Goal: Task Accomplishment & Management: Complete application form

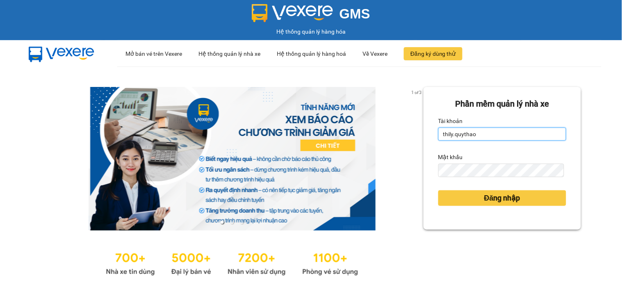
click at [510, 132] on input "thily.quythao" at bounding box center [502, 133] width 128 height 13
type input "t"
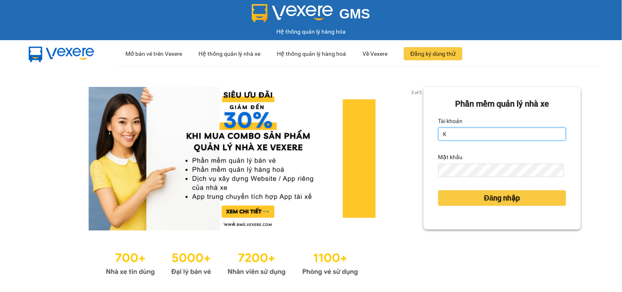
type input "khue123.quythao"
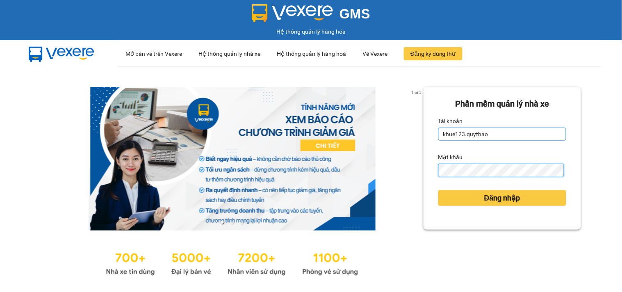
click at [438, 190] on button "Đăng nhập" at bounding box center [502, 198] width 128 height 16
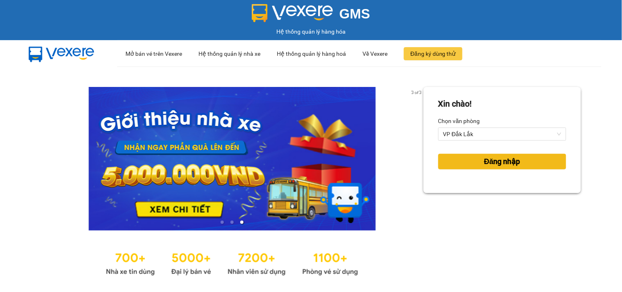
click at [534, 166] on button "Đăng nhập" at bounding box center [502, 162] width 128 height 16
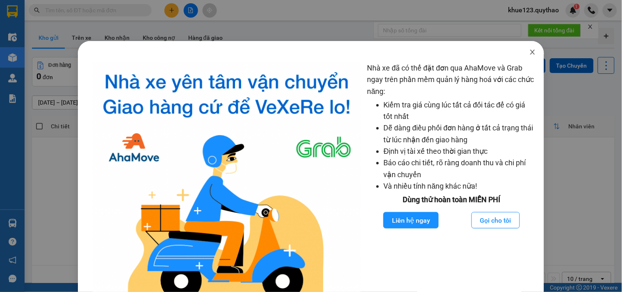
click at [529, 50] on icon "close" at bounding box center [532, 52] width 7 height 7
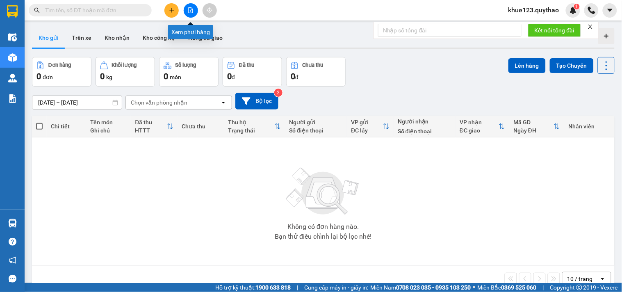
click at [192, 9] on icon "file-add" at bounding box center [191, 10] width 5 height 6
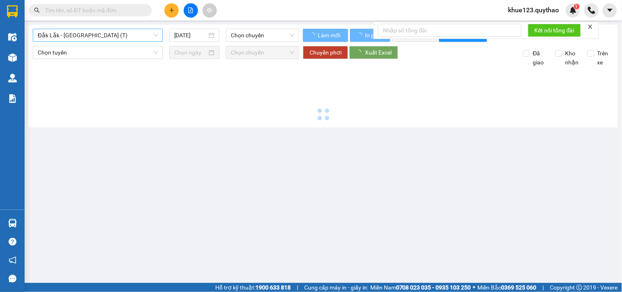
type input "[DATE]"
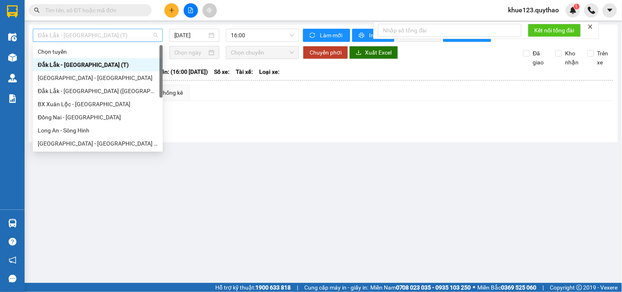
click at [99, 34] on span "Đắk Lắk - [GEOGRAPHIC_DATA] (T)" at bounding box center [98, 35] width 120 height 12
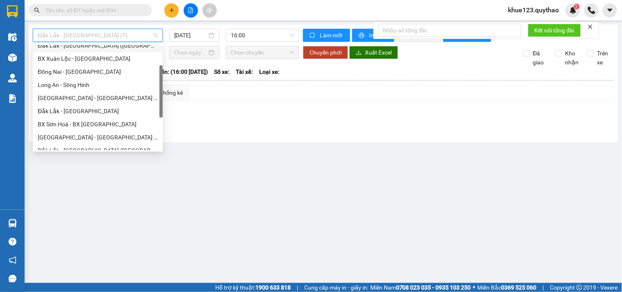
scroll to position [91, 0]
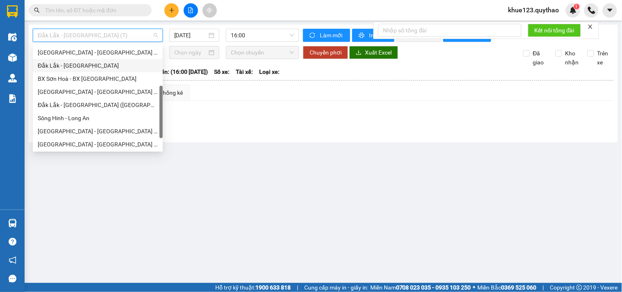
click at [68, 62] on div "Đắk Lắk - [GEOGRAPHIC_DATA]" at bounding box center [98, 65] width 120 height 9
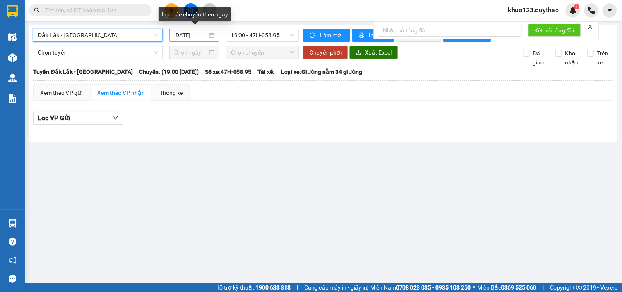
click at [182, 36] on input "[DATE]" at bounding box center [190, 35] width 33 height 9
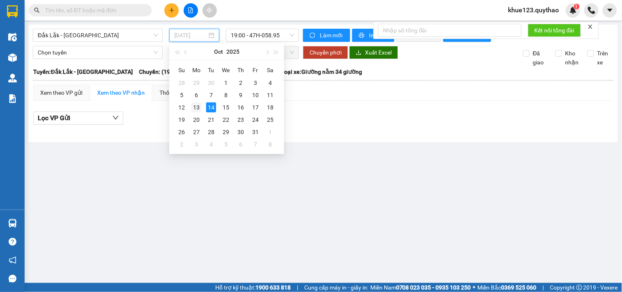
click at [197, 107] on div "13" at bounding box center [196, 107] width 10 height 10
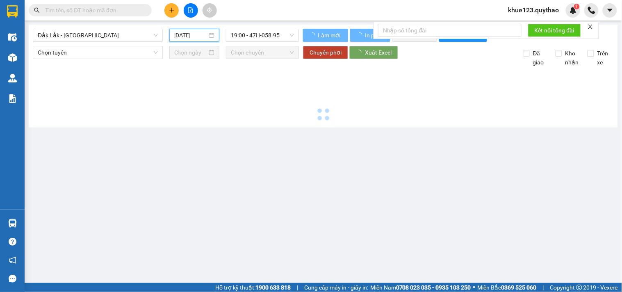
type input "[DATE]"
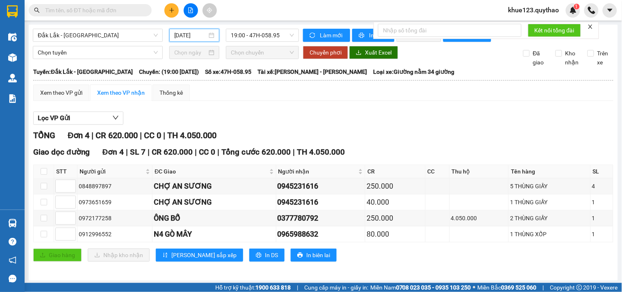
scroll to position [9, 0]
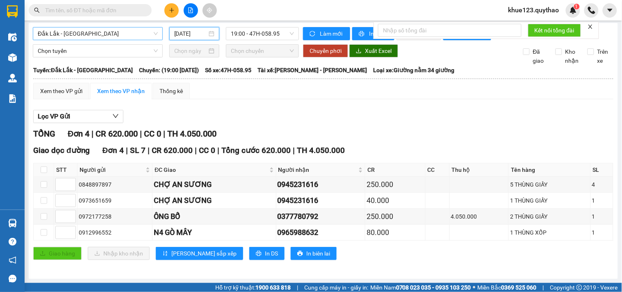
click at [99, 29] on span "Đắk Lắk - [GEOGRAPHIC_DATA]" at bounding box center [98, 33] width 120 height 12
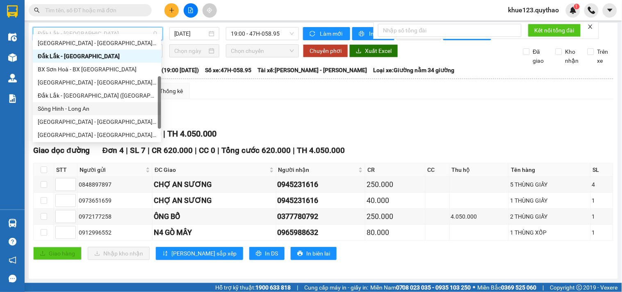
scroll to position [118, 0]
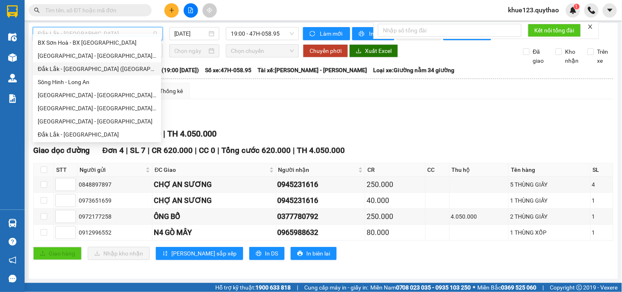
click at [253, 111] on div "Lọc VP Gửi" at bounding box center [323, 117] width 580 height 14
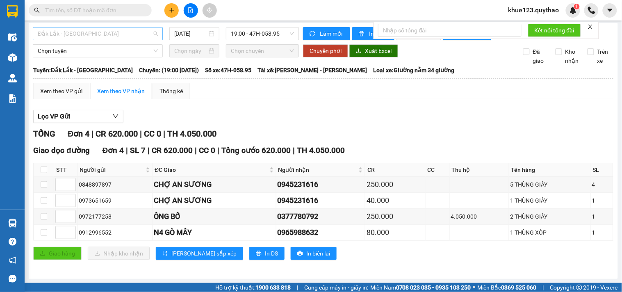
click at [89, 27] on span "Đắk Lắk - [GEOGRAPHIC_DATA]" at bounding box center [98, 33] width 120 height 12
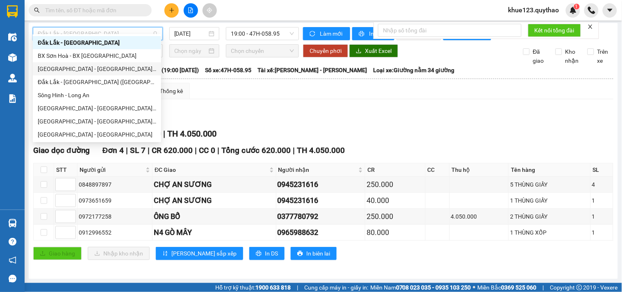
click at [95, 68] on div "[GEOGRAPHIC_DATA] - [GEOGRAPHIC_DATA] ([GEOGRAPHIC_DATA] mới)" at bounding box center [97, 68] width 118 height 9
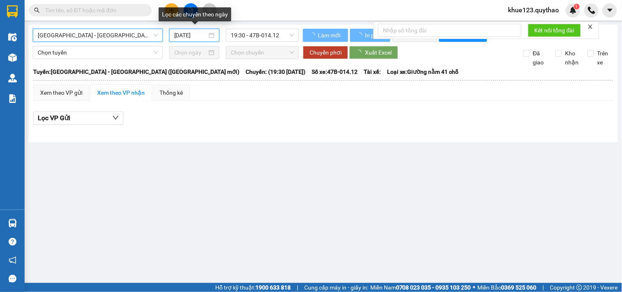
click at [179, 33] on input "[DATE]" at bounding box center [190, 35] width 33 height 9
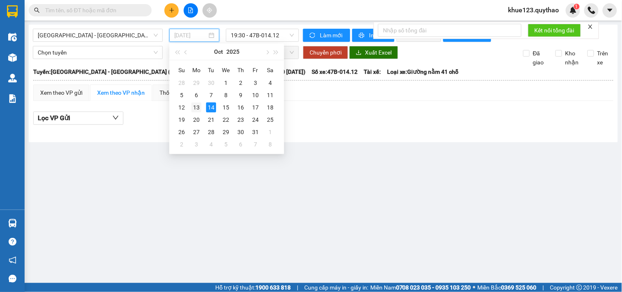
click at [194, 105] on div "13" at bounding box center [196, 107] width 10 height 10
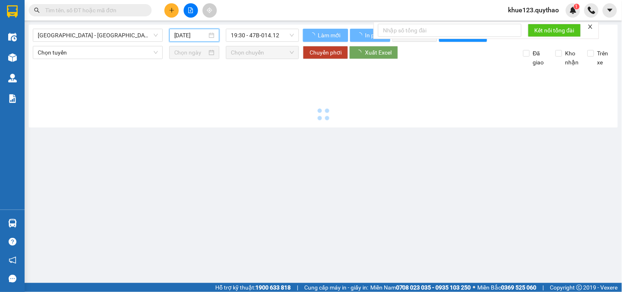
type input "[DATE]"
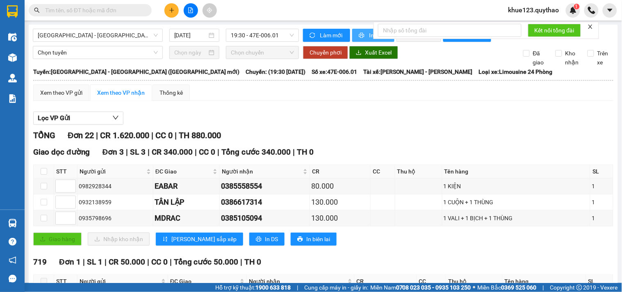
click at [369, 35] on span "In phơi" at bounding box center [378, 35] width 19 height 9
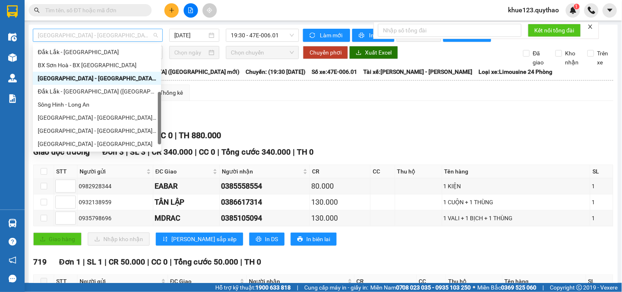
click at [119, 34] on span "[GEOGRAPHIC_DATA] - [GEOGRAPHIC_DATA] ([GEOGRAPHIC_DATA] mới)" at bounding box center [98, 35] width 120 height 12
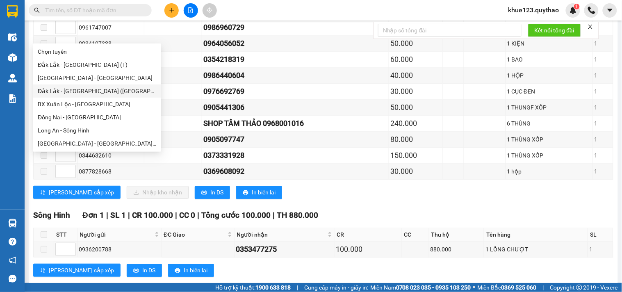
scroll to position [455, 0]
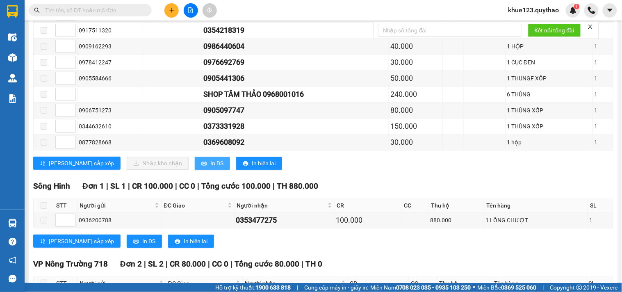
click at [201, 166] on icon "printer" at bounding box center [204, 163] width 6 height 6
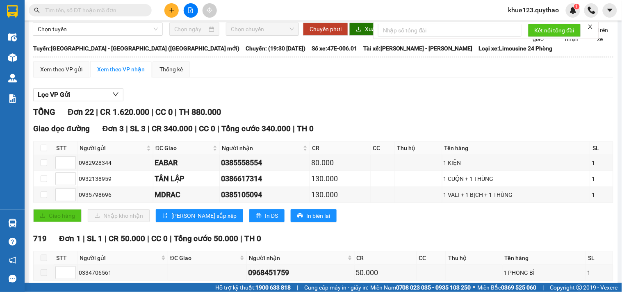
scroll to position [0, 0]
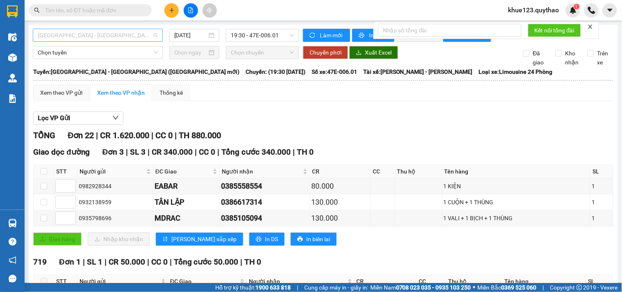
click at [122, 37] on span "[GEOGRAPHIC_DATA] - [GEOGRAPHIC_DATA] ([GEOGRAPHIC_DATA] mới)" at bounding box center [98, 35] width 120 height 12
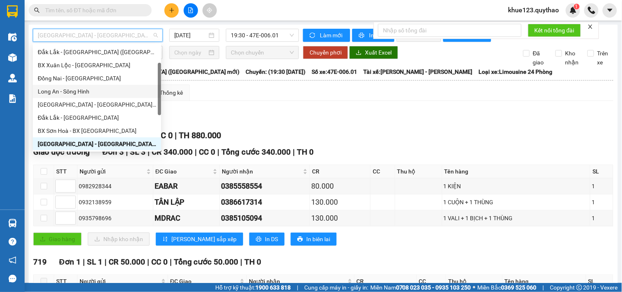
click at [72, 88] on div "Long An - Sông Hinh" at bounding box center [97, 91] width 118 height 9
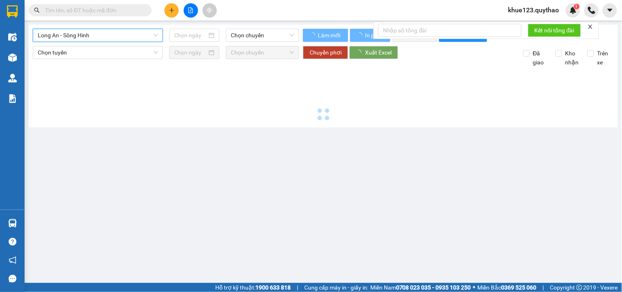
click at [95, 36] on span "Long An - Sông Hinh" at bounding box center [98, 35] width 120 height 12
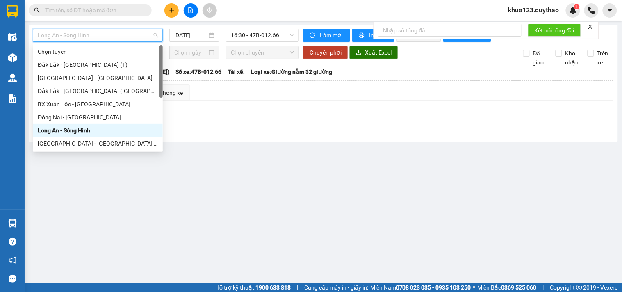
click at [63, 131] on div "Long An - Sông Hinh" at bounding box center [98, 130] width 120 height 9
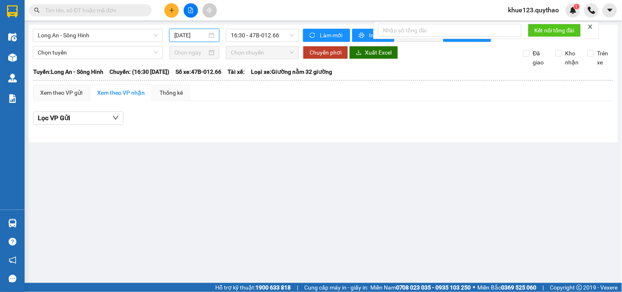
click at [178, 32] on input "[DATE]" at bounding box center [190, 35] width 33 height 9
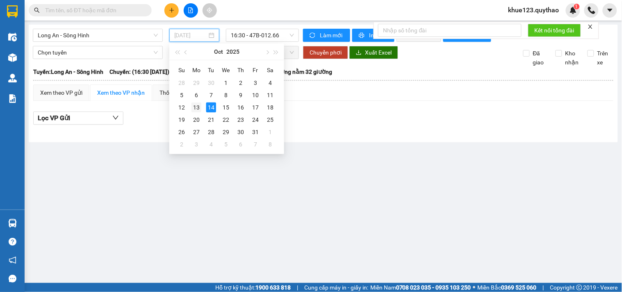
click at [198, 105] on div "13" at bounding box center [196, 107] width 10 height 10
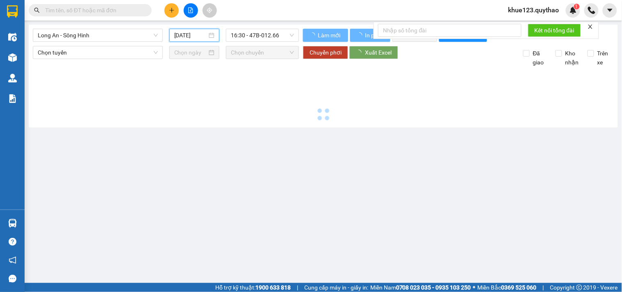
type input "[DATE]"
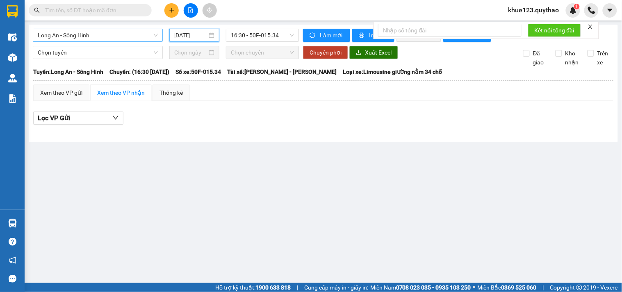
click at [101, 39] on span "Long An - Sông Hinh" at bounding box center [98, 35] width 120 height 12
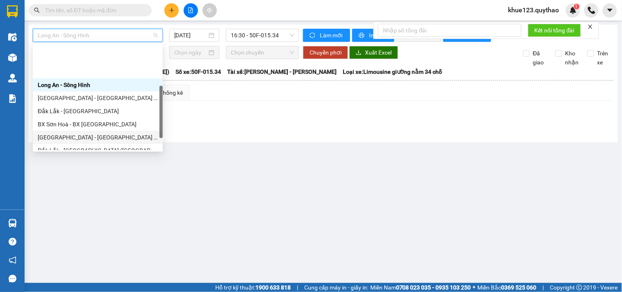
scroll to position [91, 0]
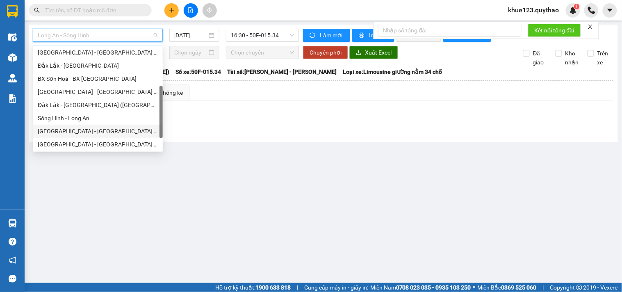
click at [98, 130] on div "[GEOGRAPHIC_DATA] - [GEOGRAPHIC_DATA] ([GEOGRAPHIC_DATA])" at bounding box center [98, 131] width 120 height 9
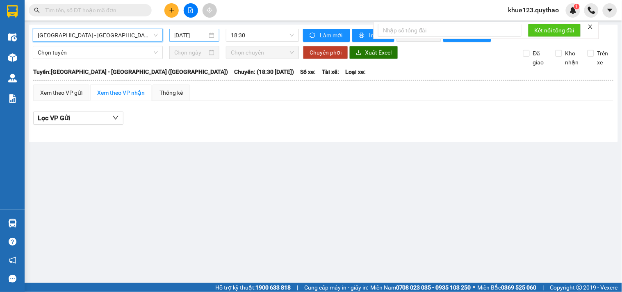
click at [179, 36] on input "[DATE]" at bounding box center [190, 35] width 33 height 9
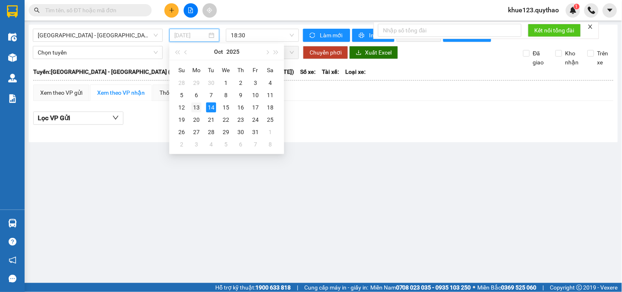
click at [197, 102] on div "13" at bounding box center [196, 107] width 10 height 10
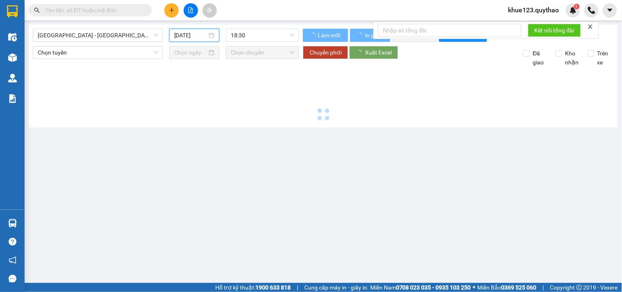
type input "[DATE]"
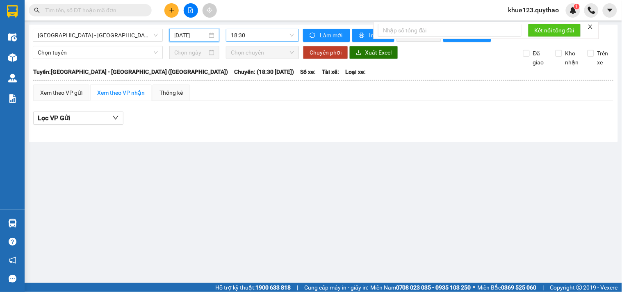
click at [241, 31] on span "18:30" at bounding box center [262, 35] width 63 height 12
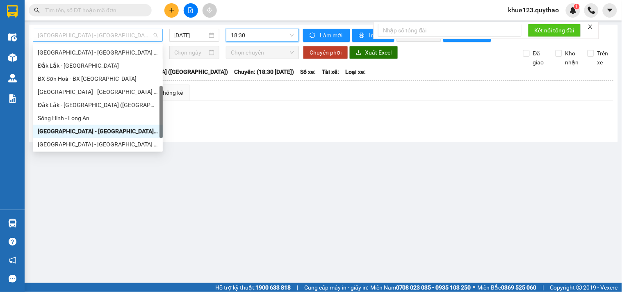
click at [120, 35] on span "[GEOGRAPHIC_DATA] - [GEOGRAPHIC_DATA] ([GEOGRAPHIC_DATA])" at bounding box center [98, 35] width 120 height 12
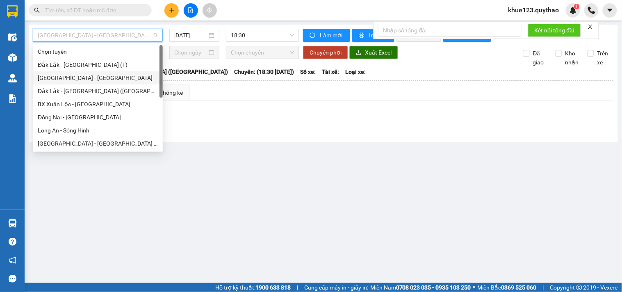
click at [57, 79] on div "[GEOGRAPHIC_DATA] - [GEOGRAPHIC_DATA]" at bounding box center [98, 77] width 120 height 9
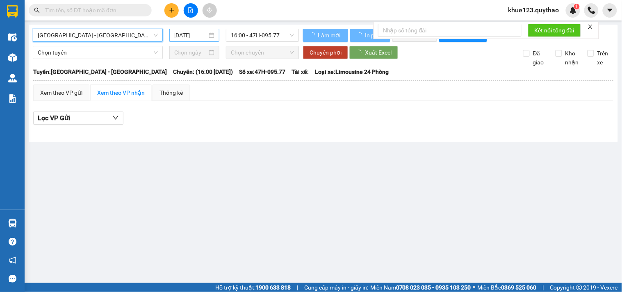
click at [180, 35] on input "[DATE]" at bounding box center [190, 35] width 33 height 9
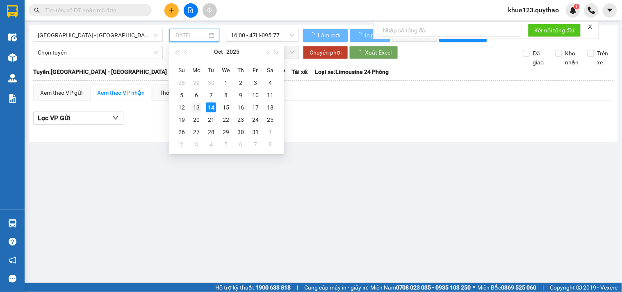
click at [194, 109] on div "13" at bounding box center [196, 107] width 10 height 10
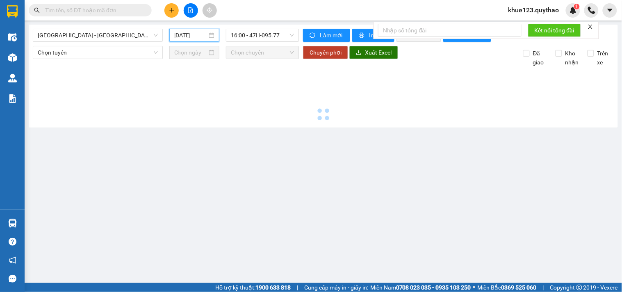
type input "[DATE]"
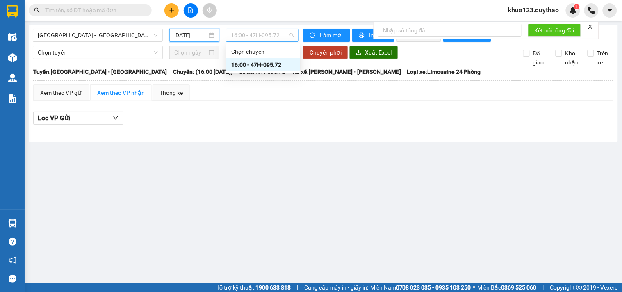
click at [267, 40] on span "16:00 - 47H-095.72" at bounding box center [262, 35] width 63 height 12
click at [265, 66] on div "16:00 - 47H-095.72" at bounding box center [263, 64] width 64 height 9
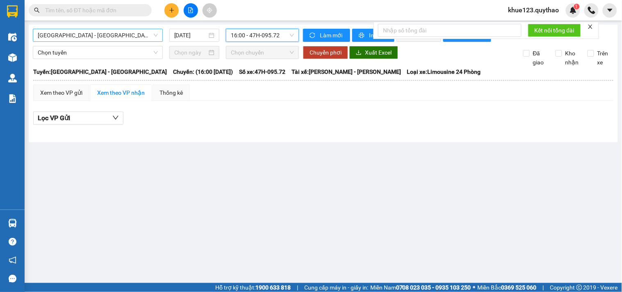
click at [112, 34] on span "[GEOGRAPHIC_DATA] - [GEOGRAPHIC_DATA]" at bounding box center [98, 35] width 120 height 12
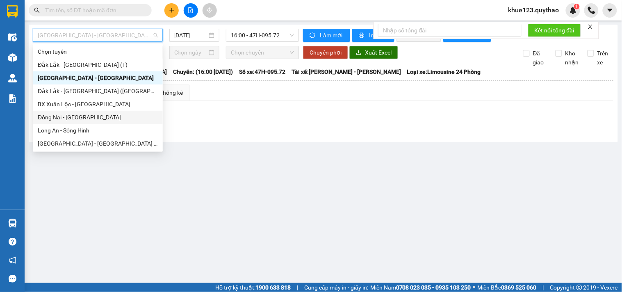
scroll to position [45, 0]
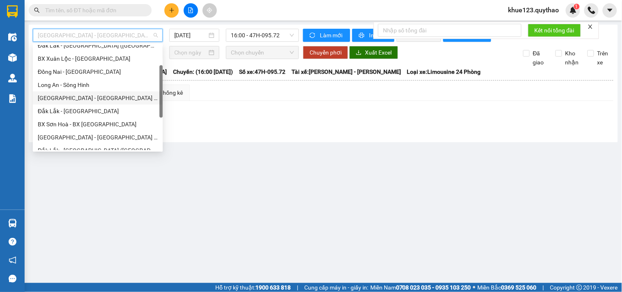
click at [104, 98] on div "[GEOGRAPHIC_DATA] - [GEOGRAPHIC_DATA] ([GEOGRAPHIC_DATA] - [GEOGRAPHIC_DATA] cũ)" at bounding box center [98, 97] width 120 height 9
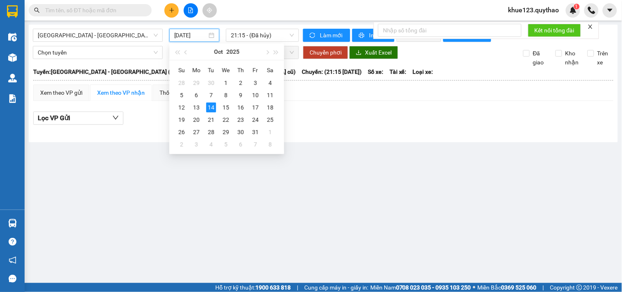
click at [179, 35] on input "[DATE]" at bounding box center [190, 35] width 33 height 9
click at [196, 110] on div "13" at bounding box center [196, 107] width 10 height 10
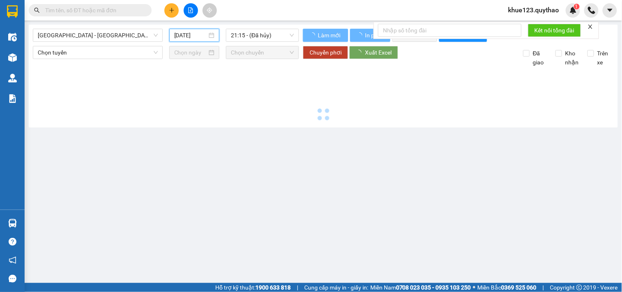
type input "[DATE]"
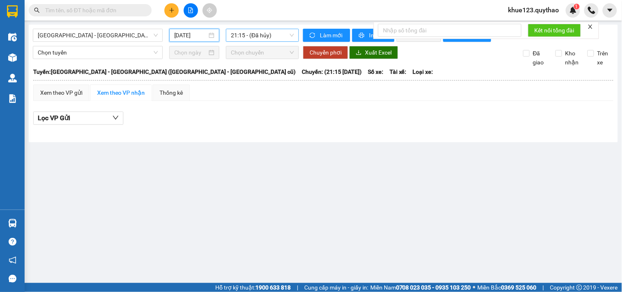
click at [256, 36] on span "21:15 - (Đã hủy)" at bounding box center [262, 35] width 63 height 12
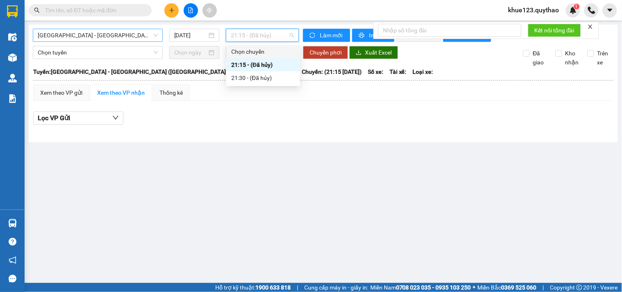
click at [75, 37] on span "[GEOGRAPHIC_DATA] - [GEOGRAPHIC_DATA] ([GEOGRAPHIC_DATA] - [GEOGRAPHIC_DATA] cũ)" at bounding box center [98, 35] width 120 height 12
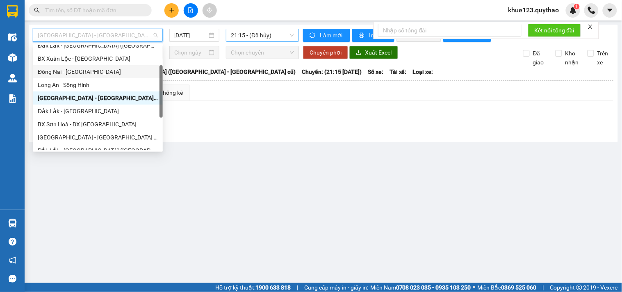
click at [264, 39] on span "21:15 - (Đã hủy)" at bounding box center [262, 35] width 63 height 12
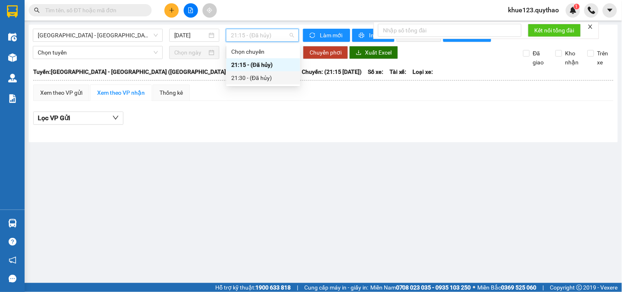
click at [255, 76] on div "21:30 - (Đã hủy)" at bounding box center [263, 77] width 64 height 9
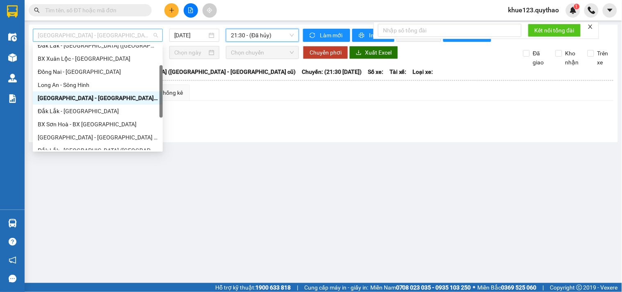
click at [109, 36] on span "[GEOGRAPHIC_DATA] - [GEOGRAPHIC_DATA] ([GEOGRAPHIC_DATA] - [GEOGRAPHIC_DATA] cũ)" at bounding box center [98, 35] width 120 height 12
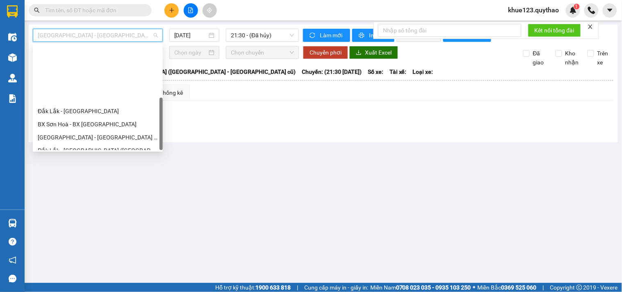
scroll to position [118, 0]
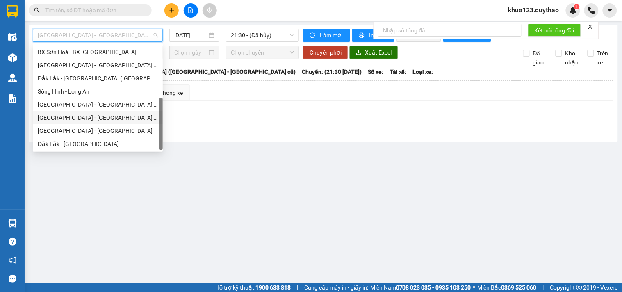
click at [105, 116] on div "[GEOGRAPHIC_DATA] - [GEOGRAPHIC_DATA] ([GEOGRAPHIC_DATA] - [GEOGRAPHIC_DATA] cũ)" at bounding box center [98, 117] width 120 height 9
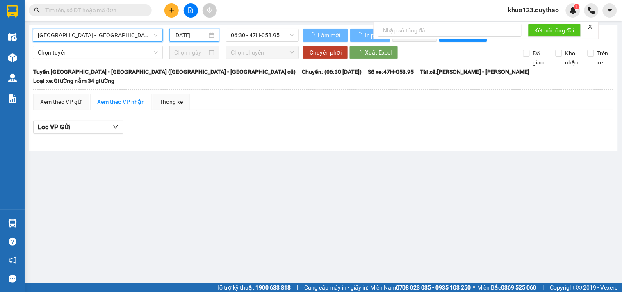
click at [178, 34] on input "[DATE]" at bounding box center [190, 35] width 33 height 9
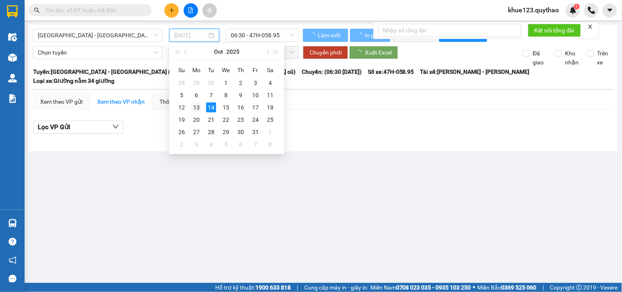
click at [197, 105] on div "13" at bounding box center [196, 107] width 10 height 10
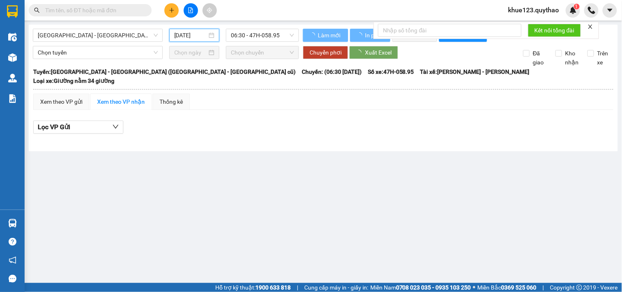
type input "[DATE]"
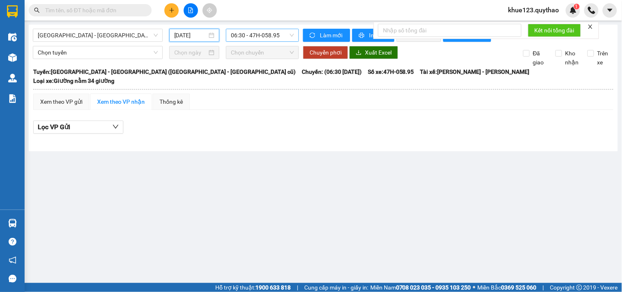
click at [256, 38] on span "06:30 - 47H-058.95" at bounding box center [262, 35] width 63 height 12
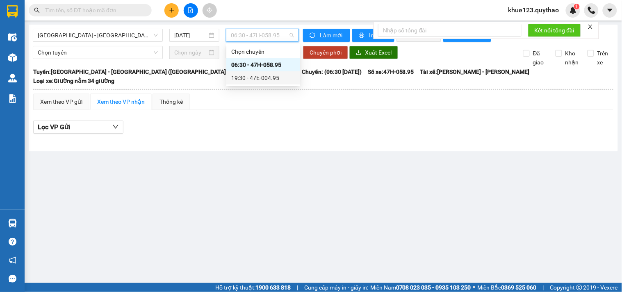
click at [267, 79] on div "19:30 - 47E-004.95" at bounding box center [263, 77] width 64 height 9
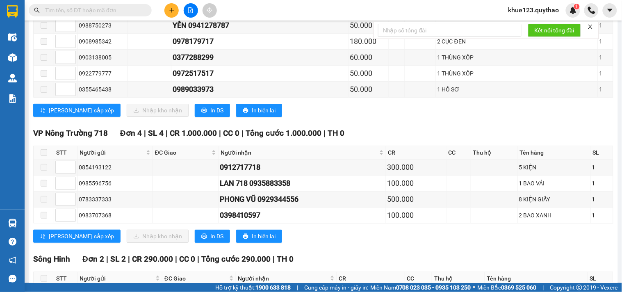
scroll to position [683, 0]
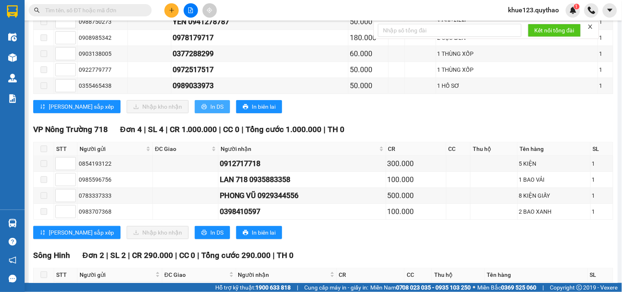
click at [210, 108] on span "In DS" at bounding box center [216, 106] width 13 height 9
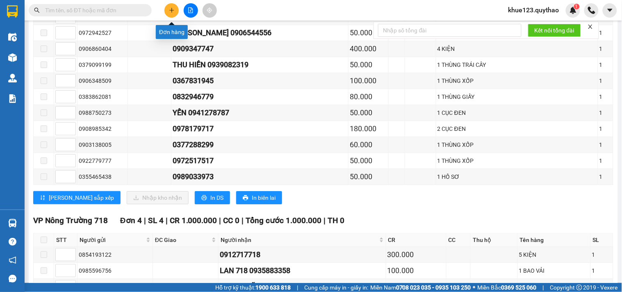
click at [173, 10] on icon "plus" at bounding box center [171, 10] width 5 height 0
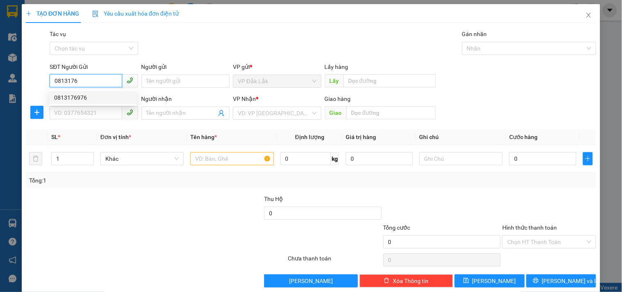
click at [77, 97] on div "0813176976" at bounding box center [92, 97] width 77 height 9
type input "0813176976"
type input "0766402888"
type input "512 G BÌNH DƯƠNG"
type input "0813176976"
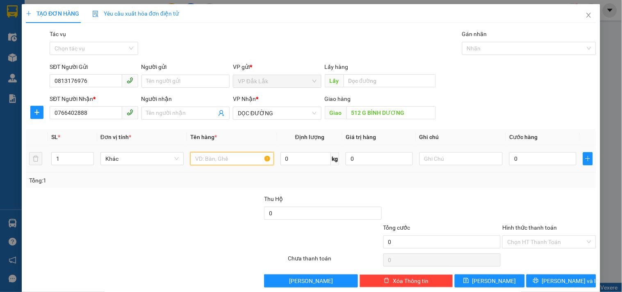
click at [211, 162] on input "text" at bounding box center [231, 158] width 83 height 13
type input "1"
click at [71, 160] on input "1" at bounding box center [73, 158] width 42 height 12
type input "2"
click at [218, 160] on input "text" at bounding box center [231, 158] width 83 height 13
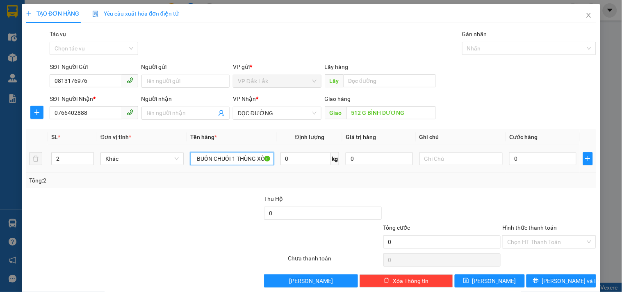
scroll to position [0, 6]
type input "1 BUỒN CHUỐI 1 THÙNG XỐP"
click at [529, 160] on input "0" at bounding box center [542, 158] width 67 height 13
type input "1"
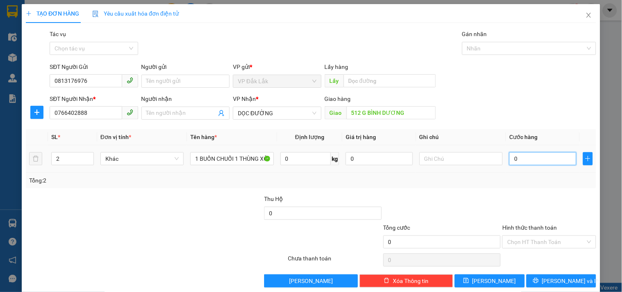
type input "1"
type input "12"
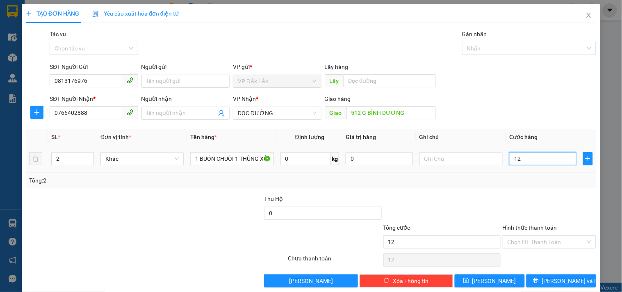
type input "120"
type input "1.200"
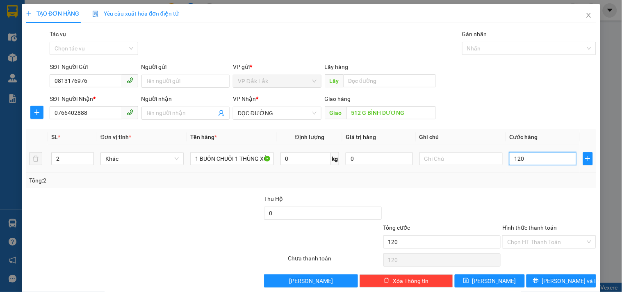
type input "1.200"
type input "12.000"
type input "120.000"
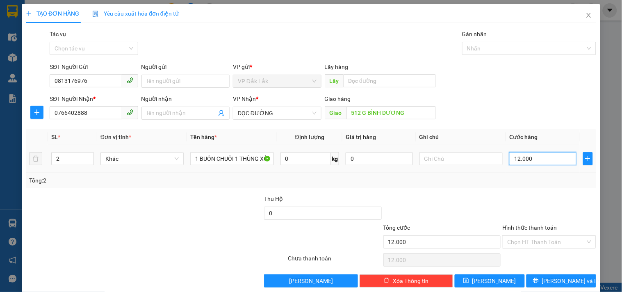
type input "120.000"
click at [534, 243] on input "Hình thức thanh toán" at bounding box center [546, 242] width 78 height 12
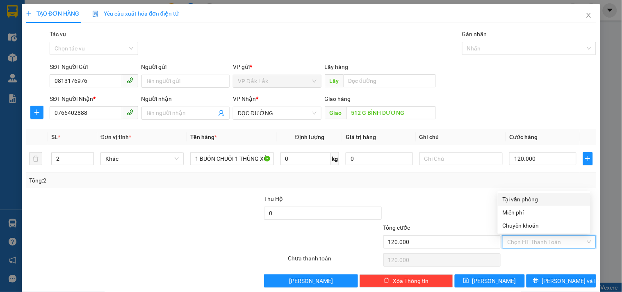
click at [532, 199] on div "Tại văn phòng" at bounding box center [543, 199] width 83 height 9
type input "0"
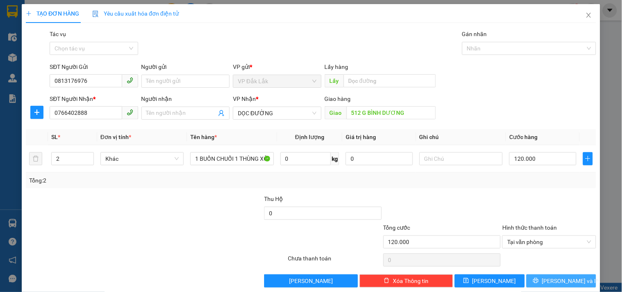
click at [550, 280] on span "[PERSON_NAME] và In" at bounding box center [570, 280] width 57 height 9
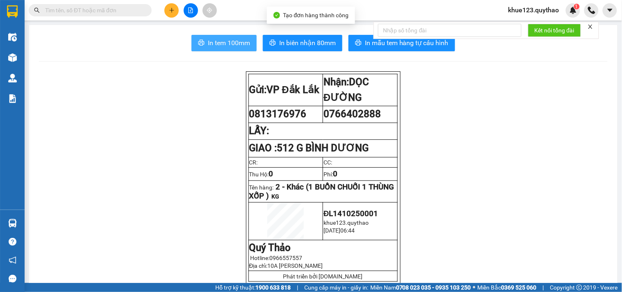
click at [241, 42] on span "In tem 100mm" at bounding box center [229, 43] width 42 height 10
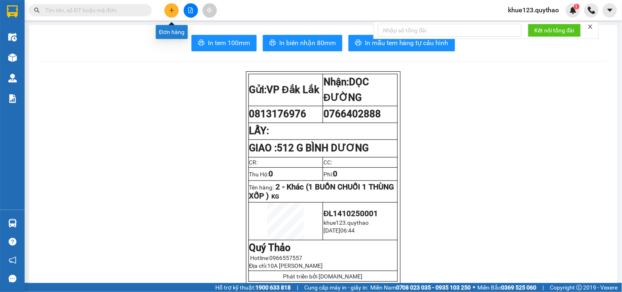
click at [169, 5] on button at bounding box center [171, 10] width 14 height 14
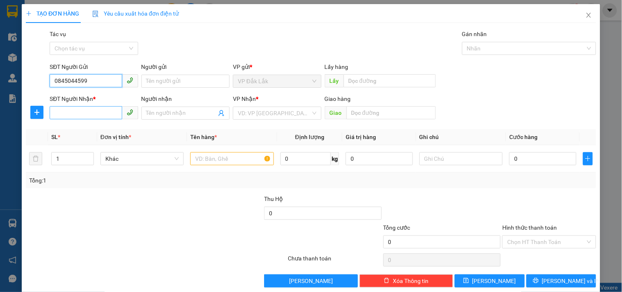
type input "0845044599"
click at [76, 113] on input "SĐT Người Nhận *" at bounding box center [86, 112] width 72 height 13
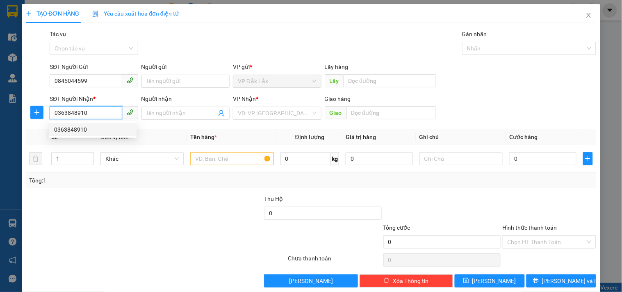
click at [66, 128] on div "0363848910" at bounding box center [92, 129] width 77 height 9
type input "0363848910"
click at [244, 163] on input "text" at bounding box center [231, 158] width 83 height 13
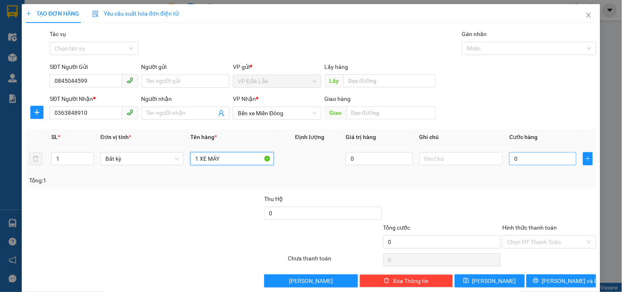
type input "1 XE MÁY"
click at [525, 160] on input "0" at bounding box center [542, 158] width 67 height 13
type input "4"
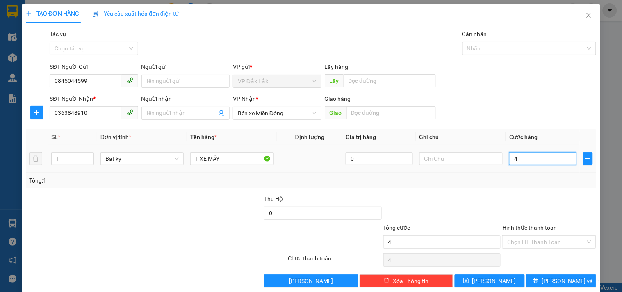
type input "40"
type input "400"
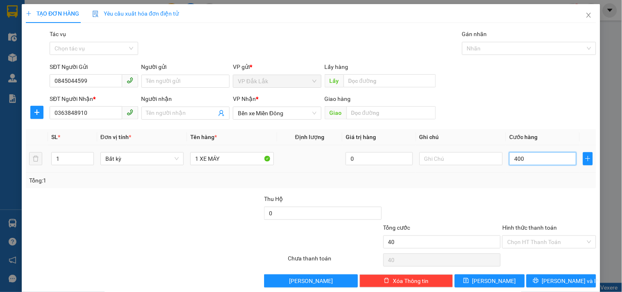
type input "400"
type input "4.000"
type input "40.000"
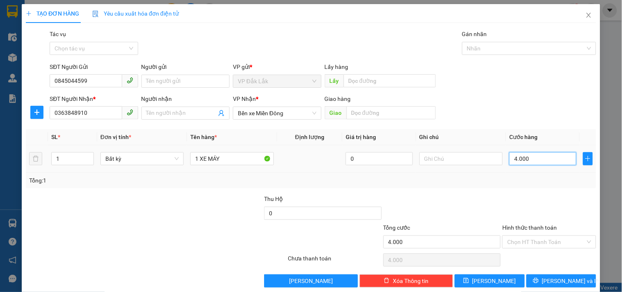
type input "40.000"
type input "400.000"
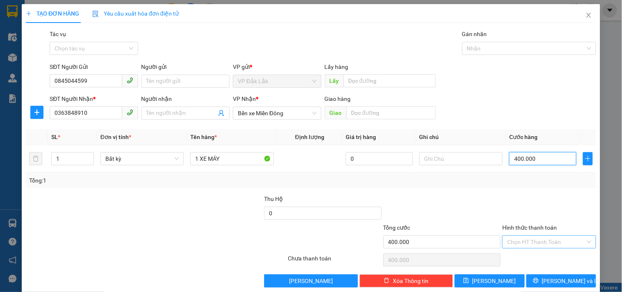
type input "400.000"
click at [542, 241] on input "Hình thức thanh toán" at bounding box center [546, 242] width 78 height 12
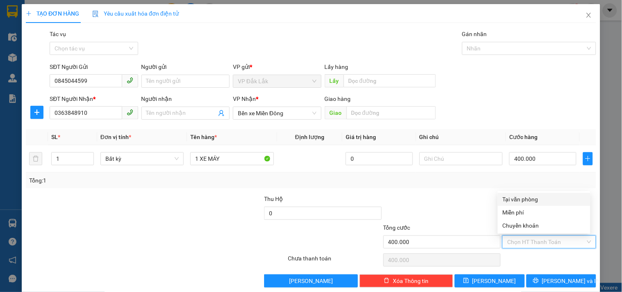
click at [517, 200] on div "Tại văn phòng" at bounding box center [543, 199] width 83 height 9
type input "0"
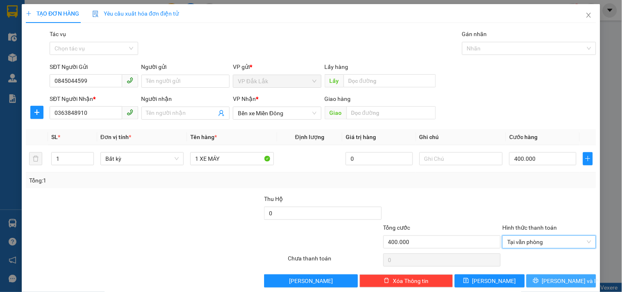
click at [556, 277] on span "[PERSON_NAME] và In" at bounding box center [570, 280] width 57 height 9
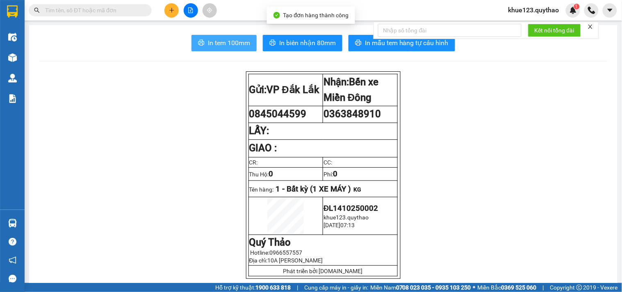
click at [214, 46] on span "In tem 100mm" at bounding box center [229, 43] width 42 height 10
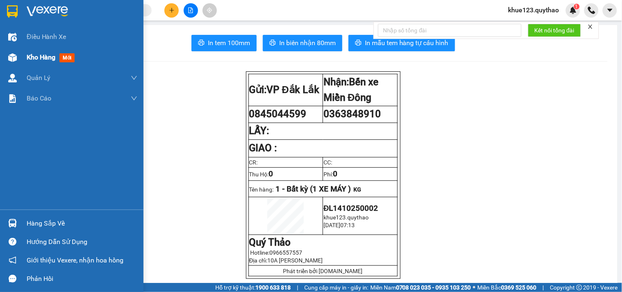
click at [42, 54] on span "Kho hàng" at bounding box center [41, 57] width 29 height 8
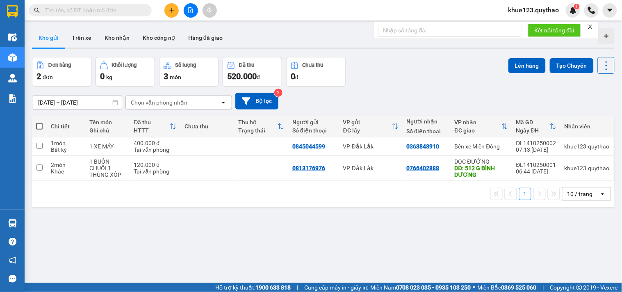
click at [189, 10] on icon "file-add" at bounding box center [191, 10] width 5 height 6
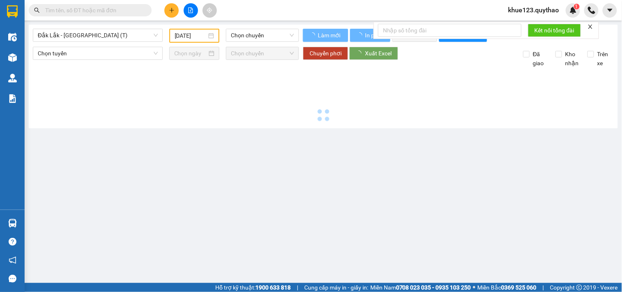
type input "[DATE]"
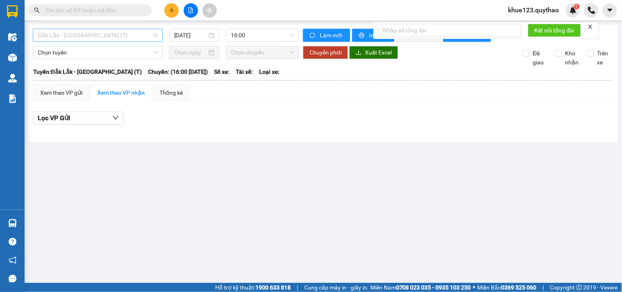
click at [114, 33] on span "Đắk Lắk - [GEOGRAPHIC_DATA] (T)" at bounding box center [98, 35] width 120 height 12
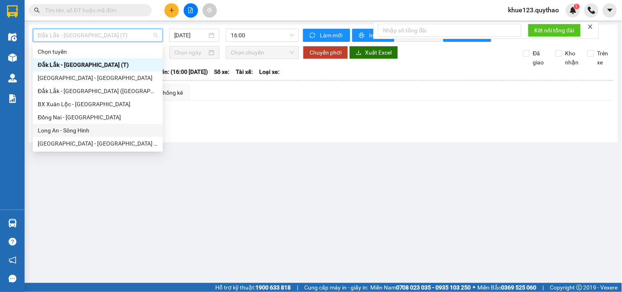
click at [68, 132] on div "Long An - Sông Hinh" at bounding box center [98, 130] width 120 height 9
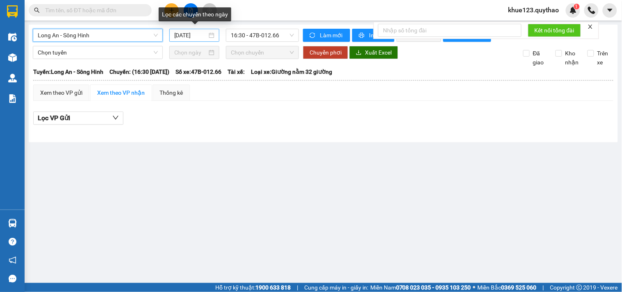
click at [183, 34] on input "[DATE]" at bounding box center [190, 35] width 33 height 9
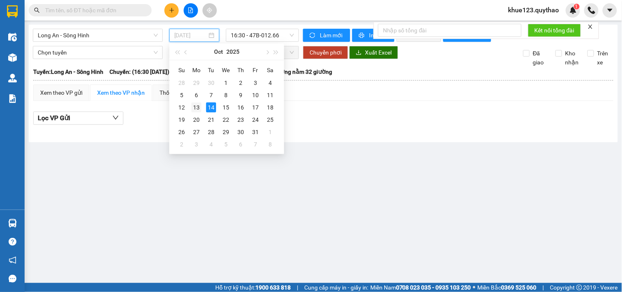
click at [195, 107] on div "13" at bounding box center [196, 107] width 10 height 10
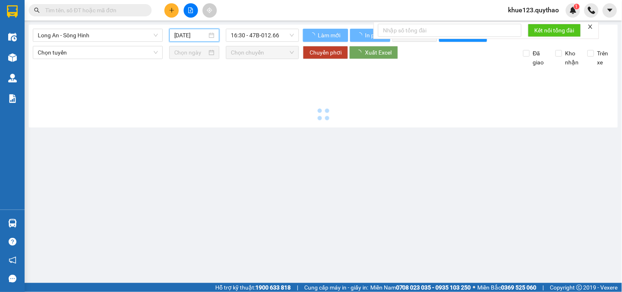
type input "[DATE]"
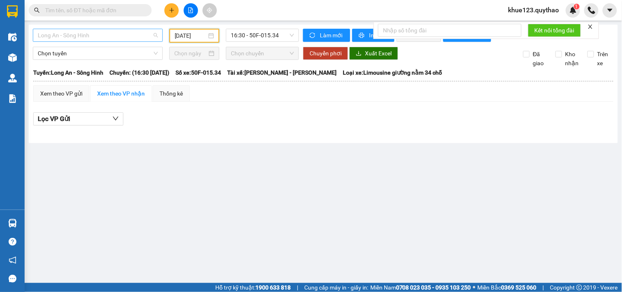
click at [119, 32] on span "Long An - Sông Hinh" at bounding box center [98, 35] width 120 height 12
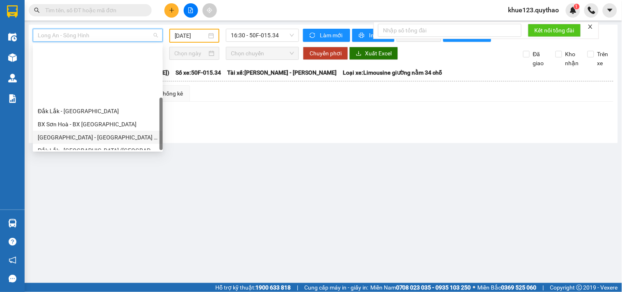
scroll to position [118, 0]
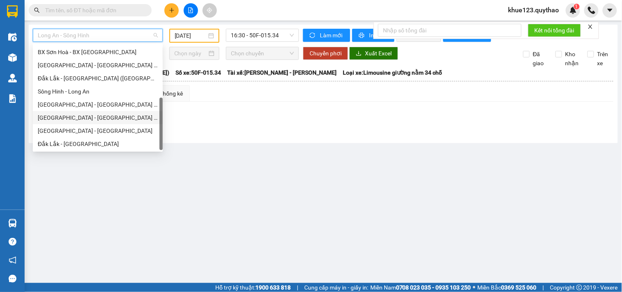
click at [107, 114] on div "[GEOGRAPHIC_DATA] - [GEOGRAPHIC_DATA] ([GEOGRAPHIC_DATA] - [GEOGRAPHIC_DATA] cũ)" at bounding box center [98, 117] width 120 height 9
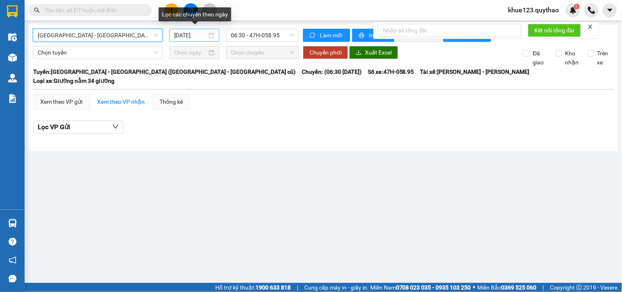
click at [179, 35] on input "[DATE]" at bounding box center [190, 35] width 33 height 9
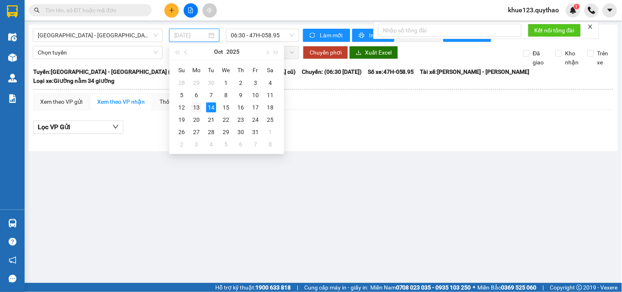
click at [194, 107] on div "13" at bounding box center [196, 107] width 10 height 10
type input "[DATE]"
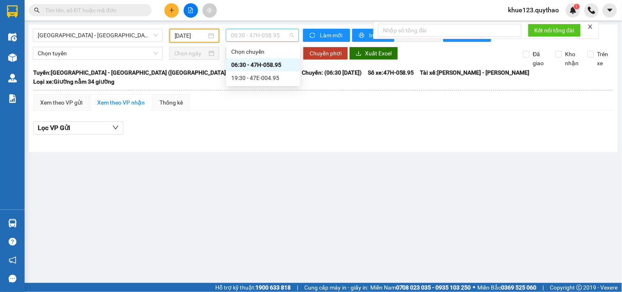
click at [249, 35] on span "06:30 - 47H-058.95" at bounding box center [262, 35] width 63 height 12
click at [263, 75] on div "19:30 - 47E-004.95" at bounding box center [263, 77] width 64 height 9
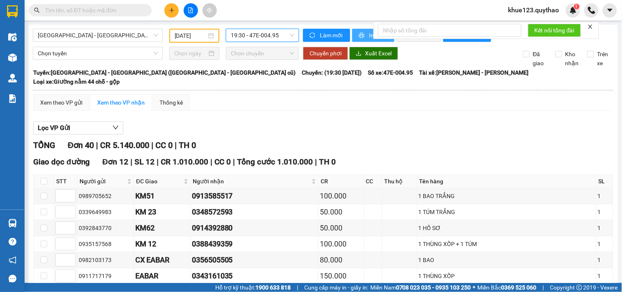
click at [369, 33] on span "In phơi" at bounding box center [378, 35] width 19 height 9
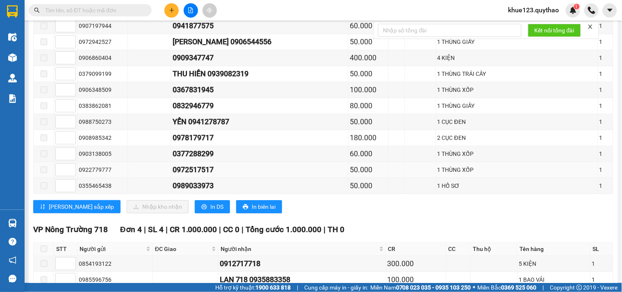
scroll to position [728, 0]
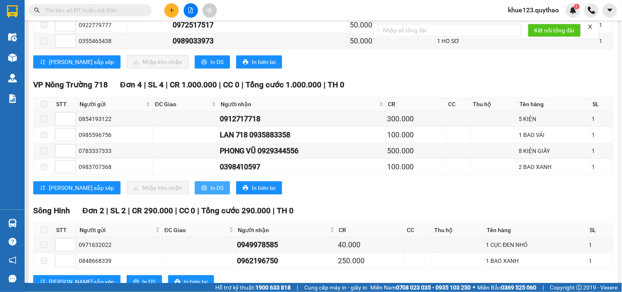
click at [210, 189] on span "In DS" at bounding box center [216, 187] width 13 height 9
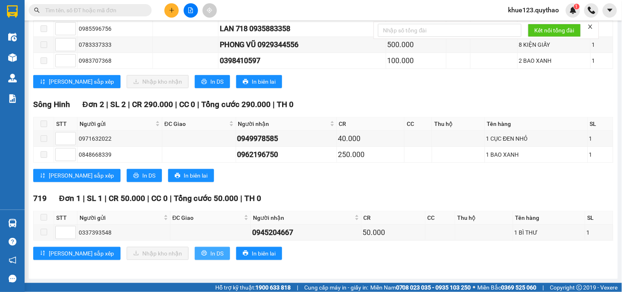
drag, startPoint x: 179, startPoint y: 253, endPoint x: 182, endPoint y: 241, distance: 13.0
click at [210, 253] on span "In DS" at bounding box center [216, 253] width 13 height 9
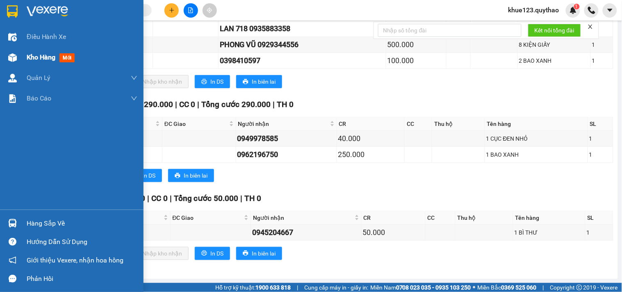
click at [38, 58] on span "Kho hàng" at bounding box center [41, 57] width 29 height 8
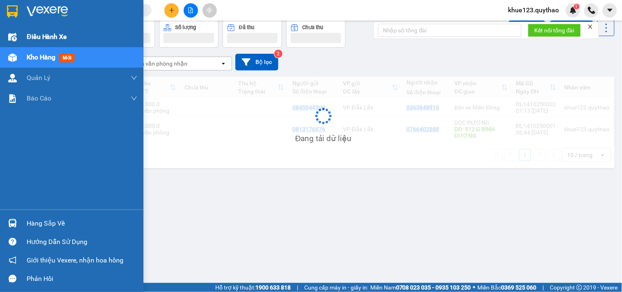
scroll to position [38, 0]
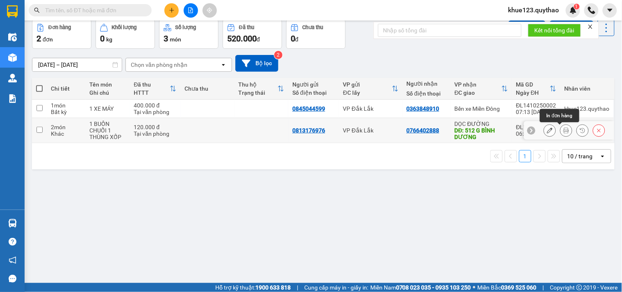
click at [457, 130] on div "DĐ: 512 G BÌNH DƯƠNG" at bounding box center [481, 133] width 53 height 13
checkbox input "true"
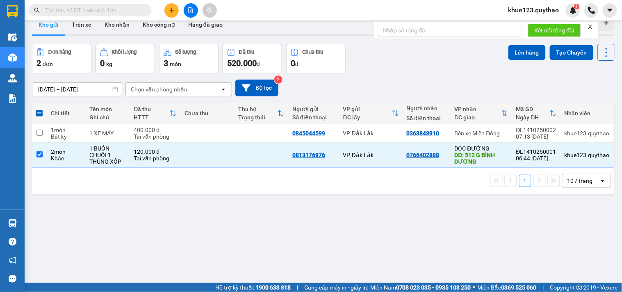
scroll to position [0, 0]
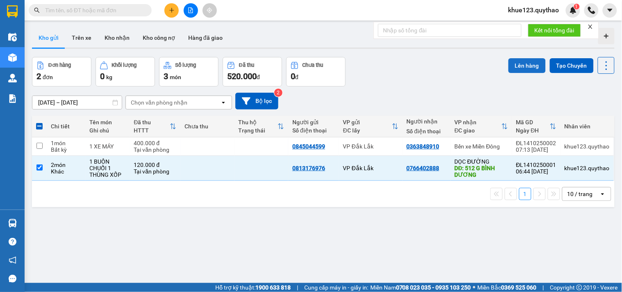
click at [515, 68] on button "Lên hàng" at bounding box center [526, 65] width 37 height 15
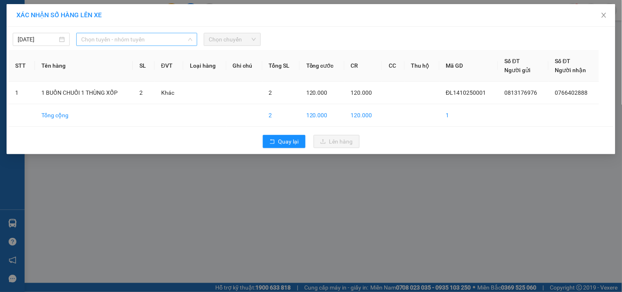
click at [145, 42] on span "Chọn tuyến - nhóm tuyến" at bounding box center [136, 39] width 111 height 12
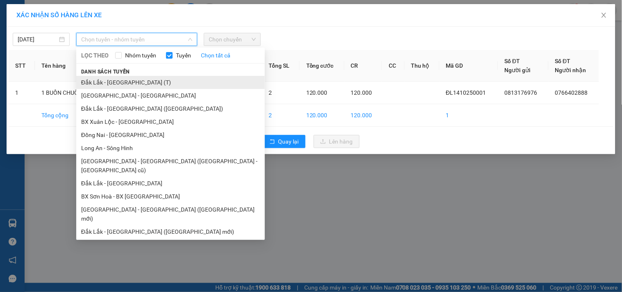
click at [134, 78] on li "Đắk Lắk - [GEOGRAPHIC_DATA] (T)" at bounding box center [170, 82] width 189 height 13
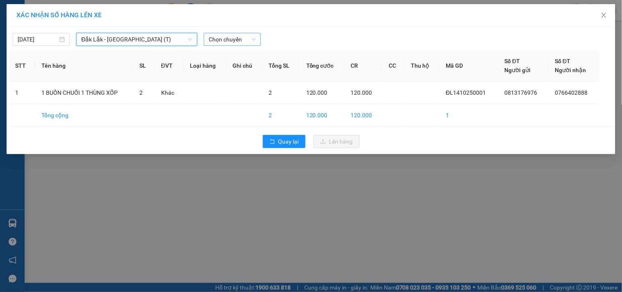
click at [228, 37] on span "Chọn chuyến" at bounding box center [232, 39] width 47 height 12
click at [109, 40] on span "Đắk Lắk - [GEOGRAPHIC_DATA] (T)" at bounding box center [136, 39] width 111 height 12
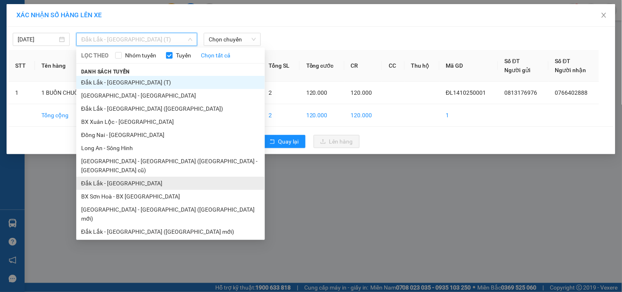
click at [113, 177] on li "Đắk Lắk - [GEOGRAPHIC_DATA]" at bounding box center [170, 183] width 189 height 13
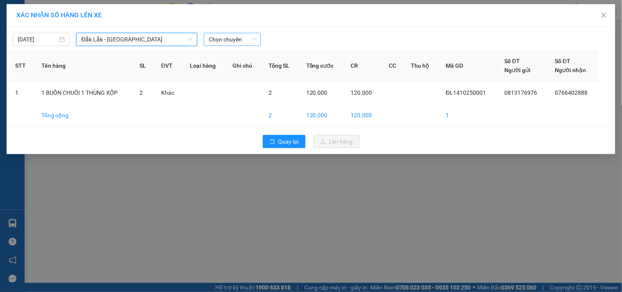
click at [223, 44] on span "Chọn chuyến" at bounding box center [232, 39] width 47 height 12
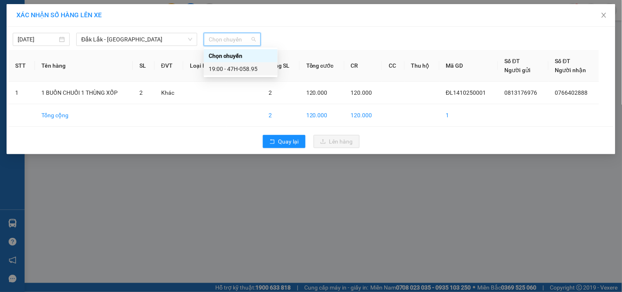
click at [242, 66] on div "19:00 - 47H-058.95" at bounding box center [241, 68] width 64 height 9
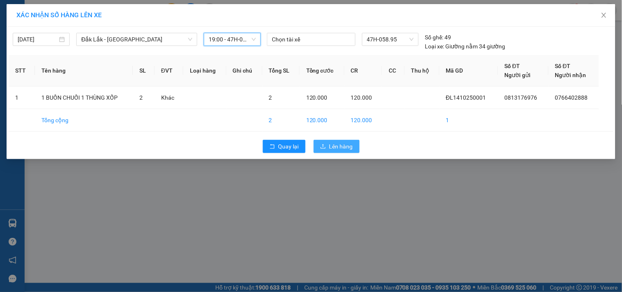
click at [330, 145] on span "Lên hàng" at bounding box center [341, 146] width 24 height 9
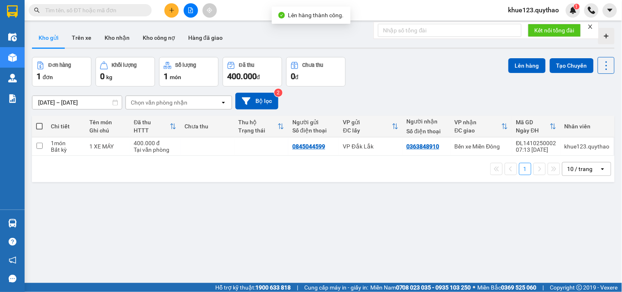
click at [193, 7] on button at bounding box center [191, 10] width 14 height 14
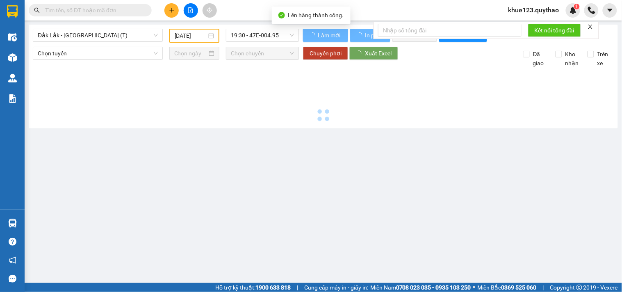
type input "[DATE]"
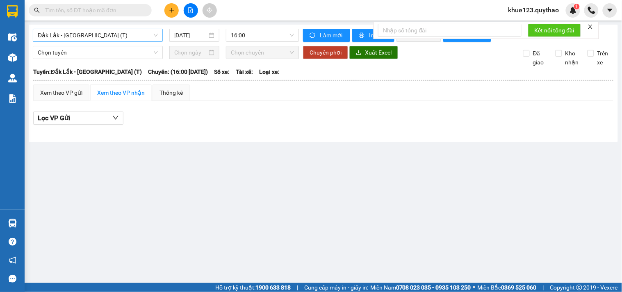
click at [112, 36] on span "Đắk Lắk - [GEOGRAPHIC_DATA] (T)" at bounding box center [98, 35] width 120 height 12
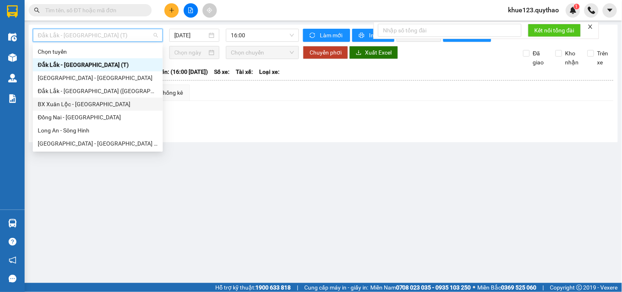
scroll to position [45, 0]
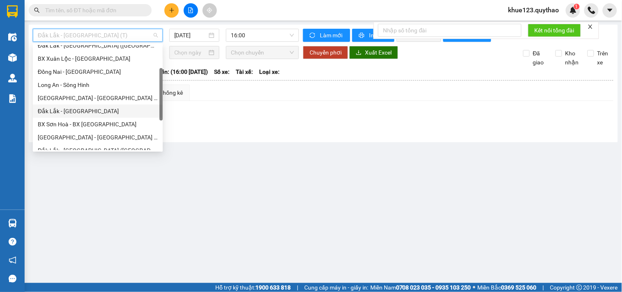
click at [73, 110] on div "Đắk Lắk - [GEOGRAPHIC_DATA]" at bounding box center [98, 111] width 120 height 9
type input "[DATE]"
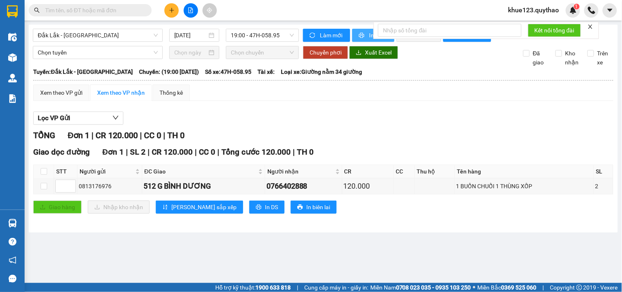
click at [369, 35] on span "In phơi" at bounding box center [378, 35] width 19 height 9
